Goal: Download file/media

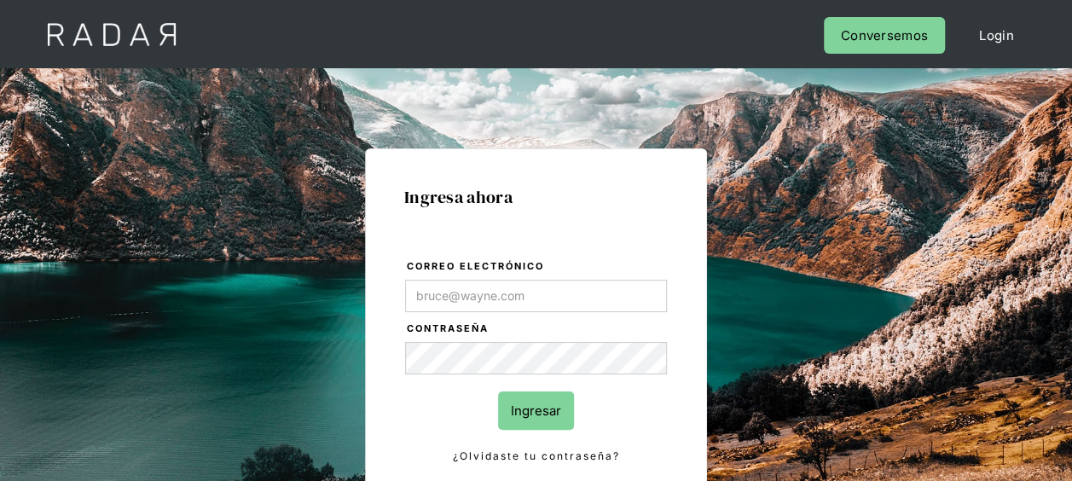
type input "[EMAIL_ADDRESS][DOMAIN_NAME]"
click at [541, 415] on input "Ingresar" at bounding box center [536, 411] width 76 height 38
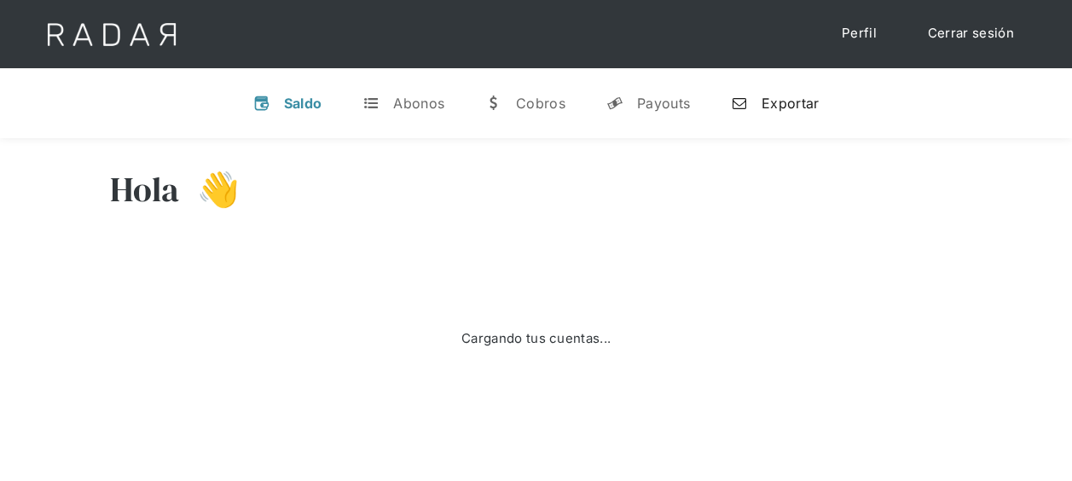
click at [778, 106] on div "Exportar" at bounding box center [790, 103] width 57 height 17
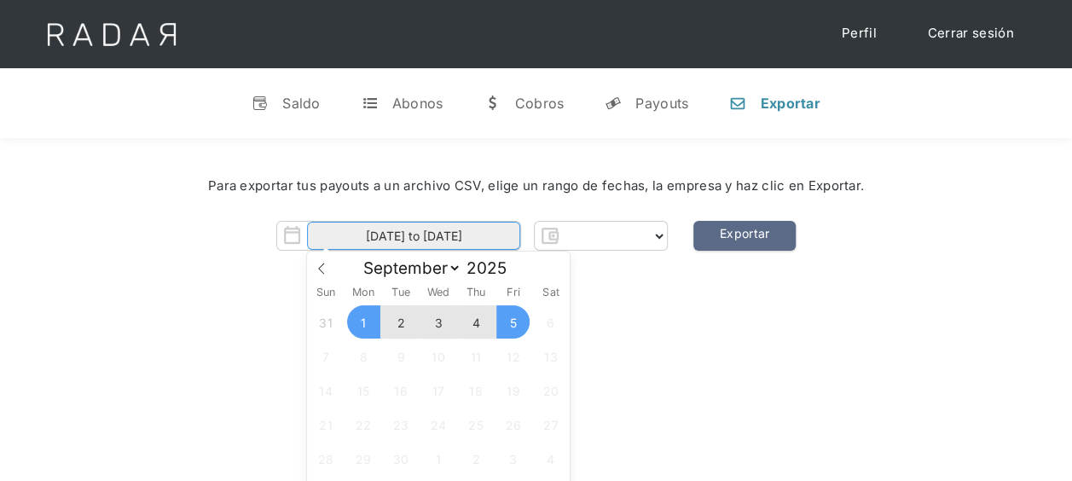
click at [396, 249] on body "Cargando... Cerrar sesión Perfil v Saldo t Abonos w Cobros y Payouts n Exportar…" at bounding box center [536, 421] width 1072 height 843
select select "pagsmile"
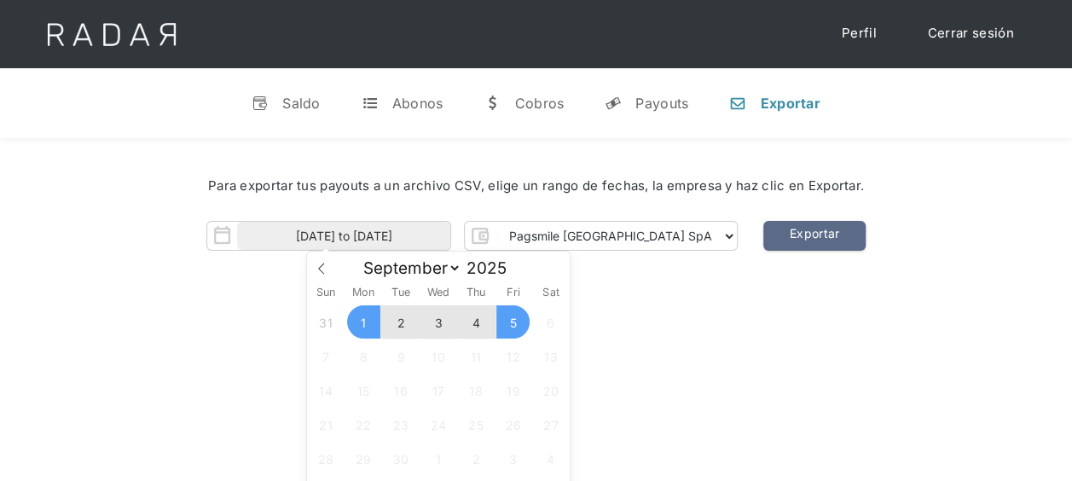
click at [475, 329] on span "4" at bounding box center [476, 321] width 33 height 33
type input "[DATE]"
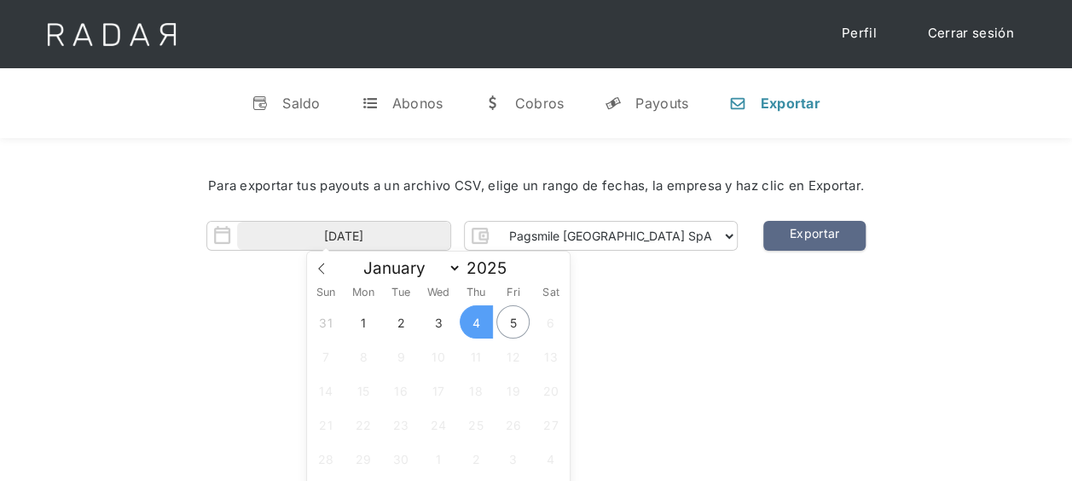
click at [470, 322] on span "4" at bounding box center [476, 321] width 33 height 33
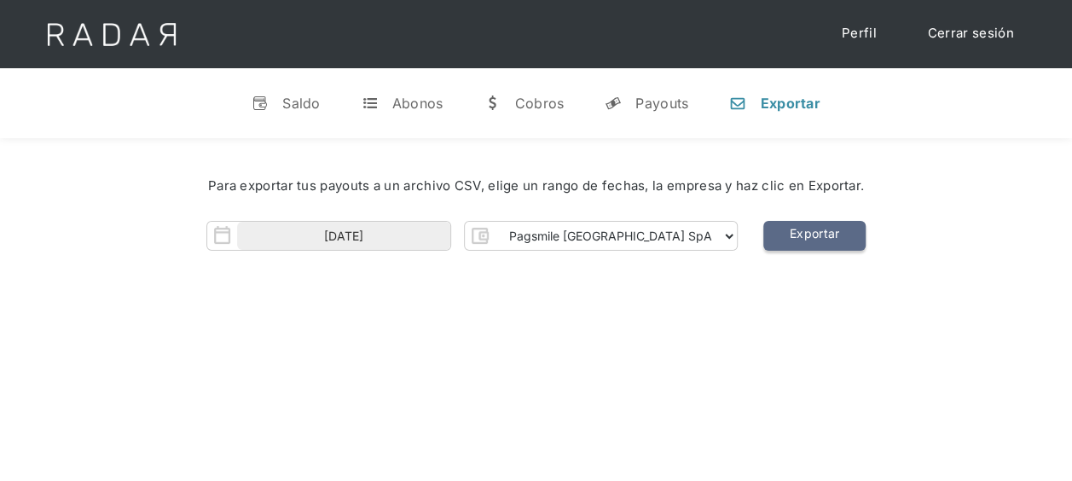
click at [780, 241] on link "Exportar" at bounding box center [815, 236] width 102 height 30
